Goal: Task Accomplishment & Management: Manage account settings

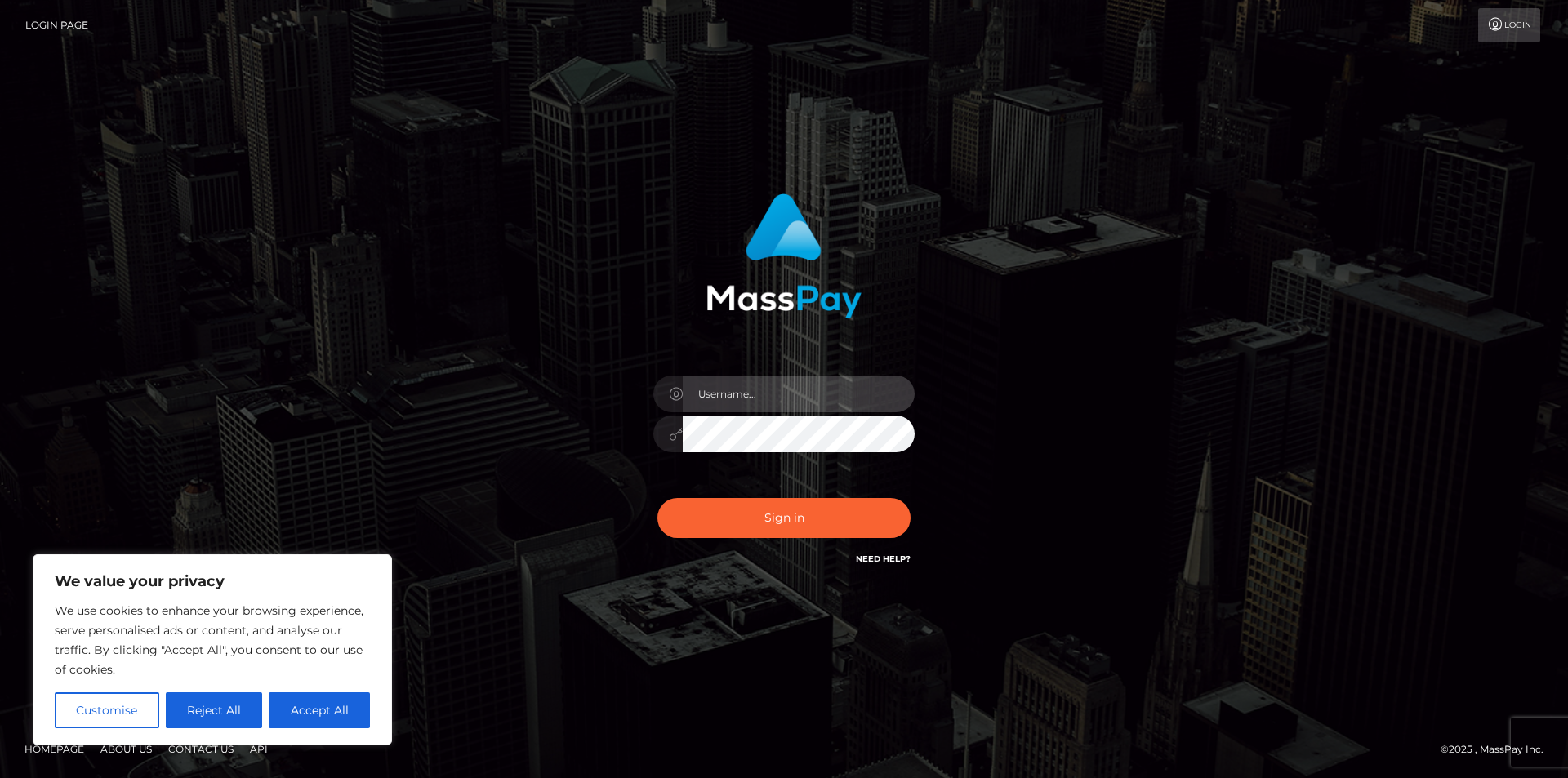
drag, startPoint x: 0, startPoint y: 0, endPoint x: 846, endPoint y: 387, distance: 930.3
click at [846, 387] on input "text" at bounding box center [799, 394] width 232 height 37
click at [359, 706] on button "Accept All" at bounding box center [319, 710] width 101 height 36
checkbox input "true"
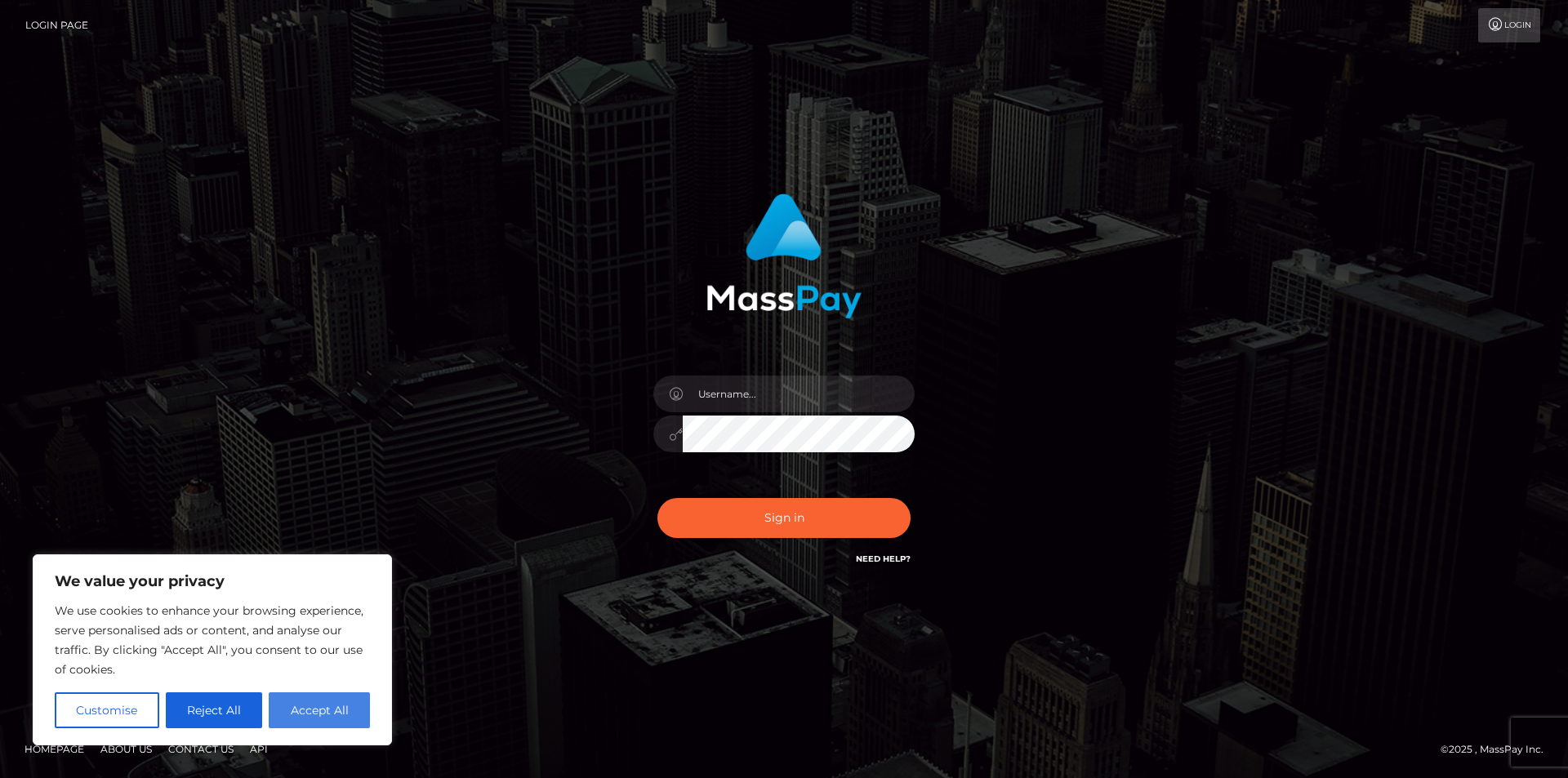
checkbox input "true"
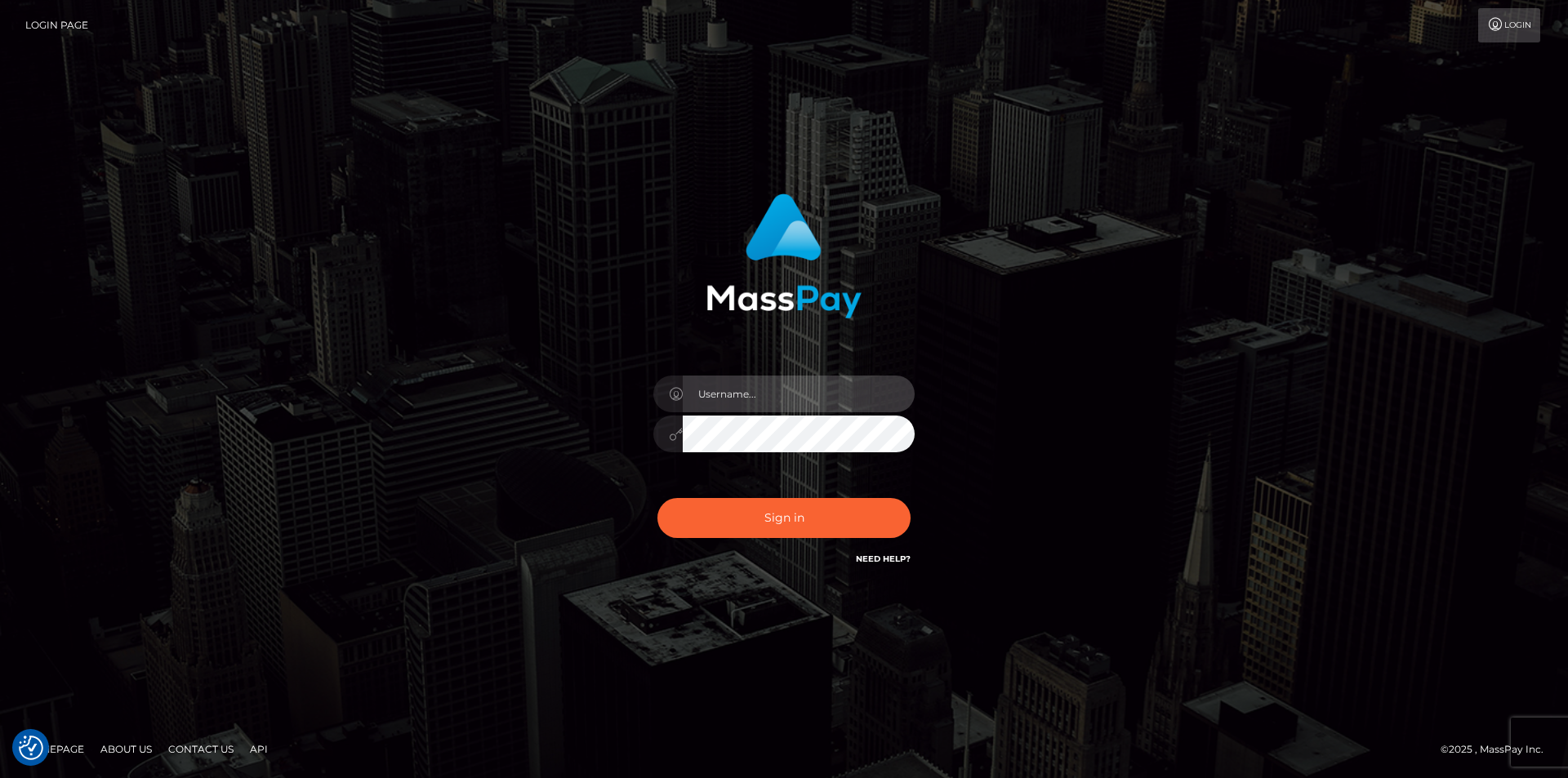
click at [739, 398] on input "text" at bounding box center [799, 394] width 232 height 37
type input "[EMAIL_ADDRESS][DOMAIN_NAME]"
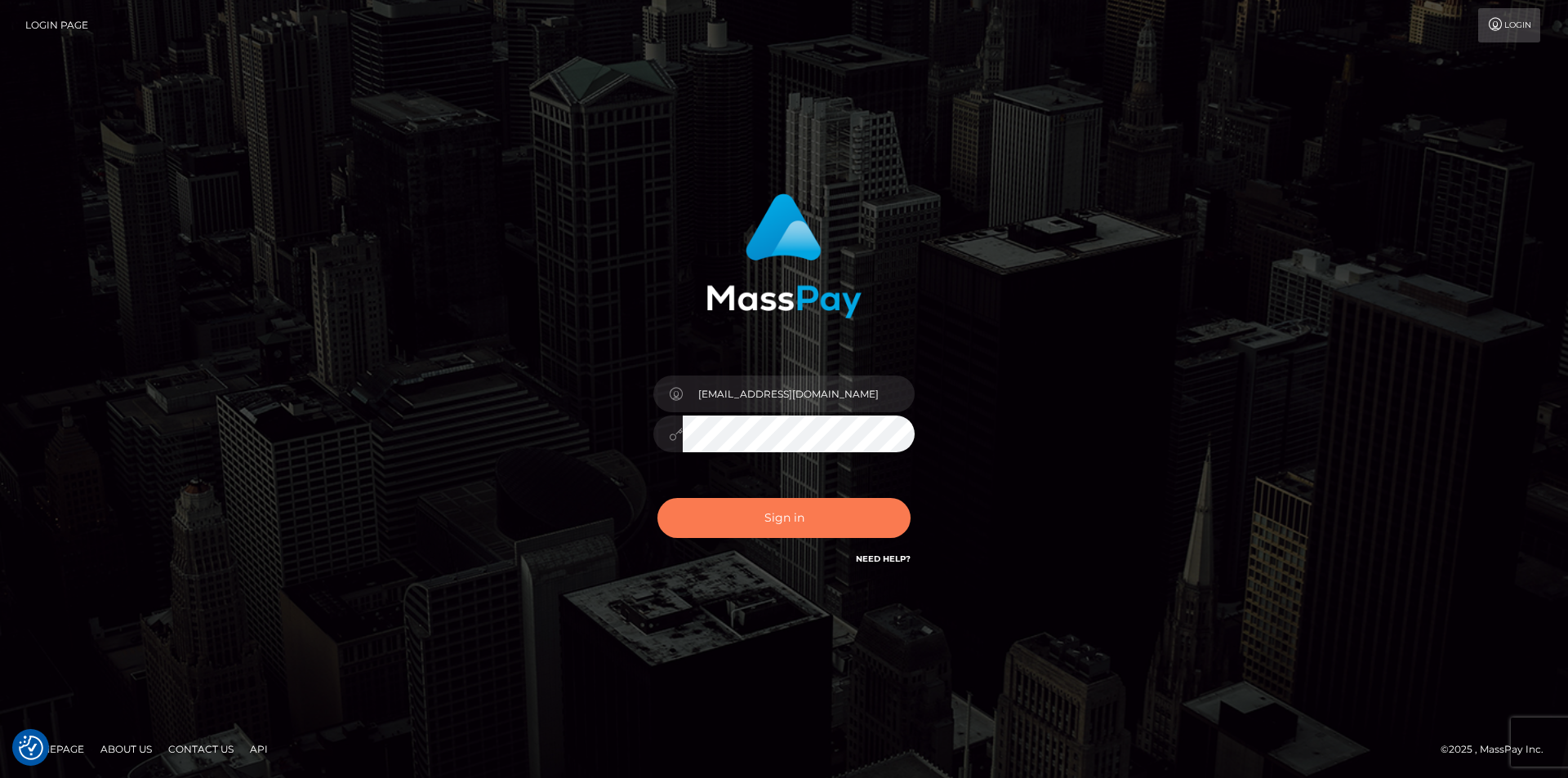
click at [723, 505] on button "Sign in" at bounding box center [784, 518] width 253 height 40
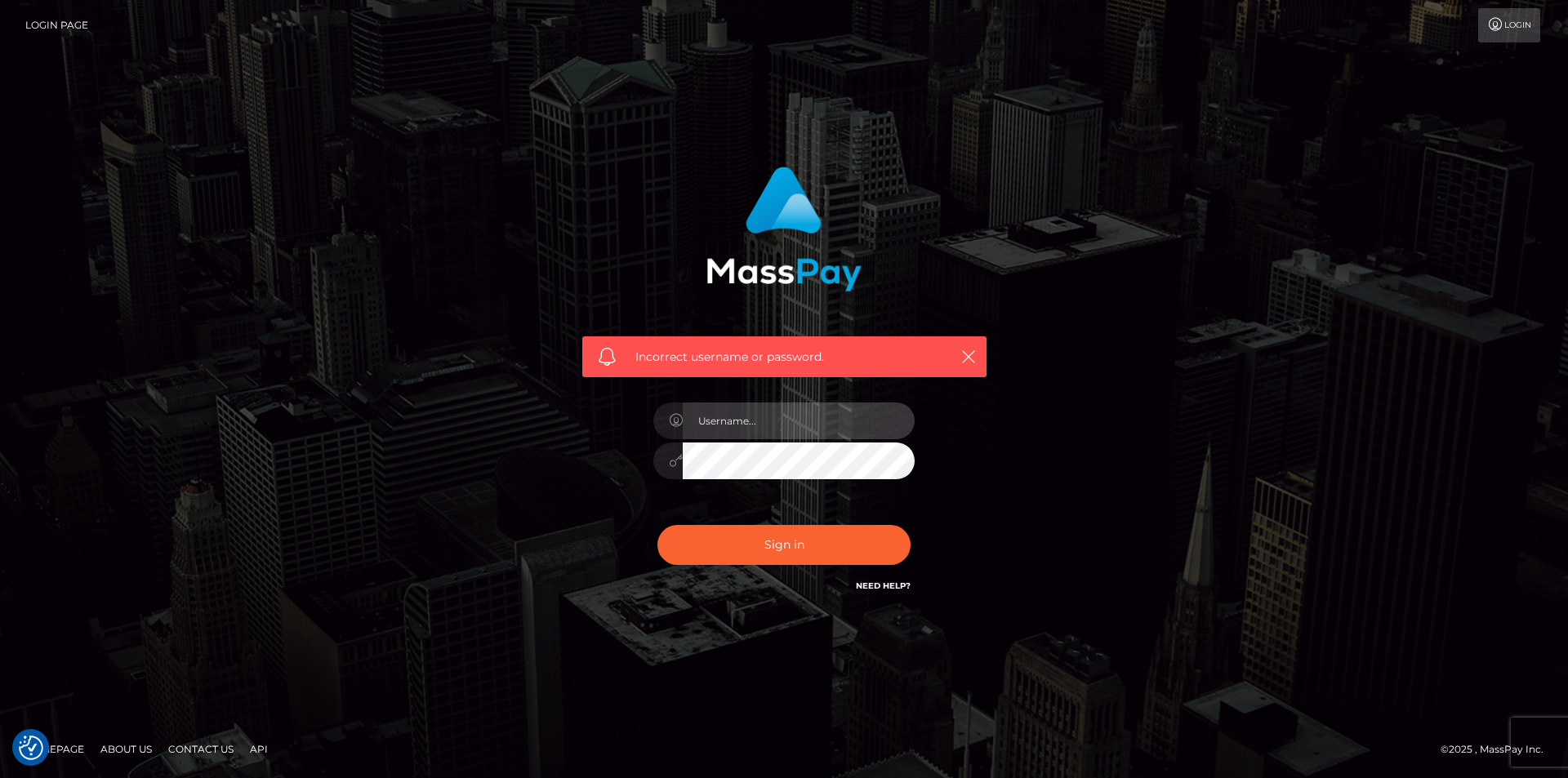
click at [808, 428] on input "text" at bounding box center [799, 421] width 232 height 37
